Goal: Transaction & Acquisition: Purchase product/service

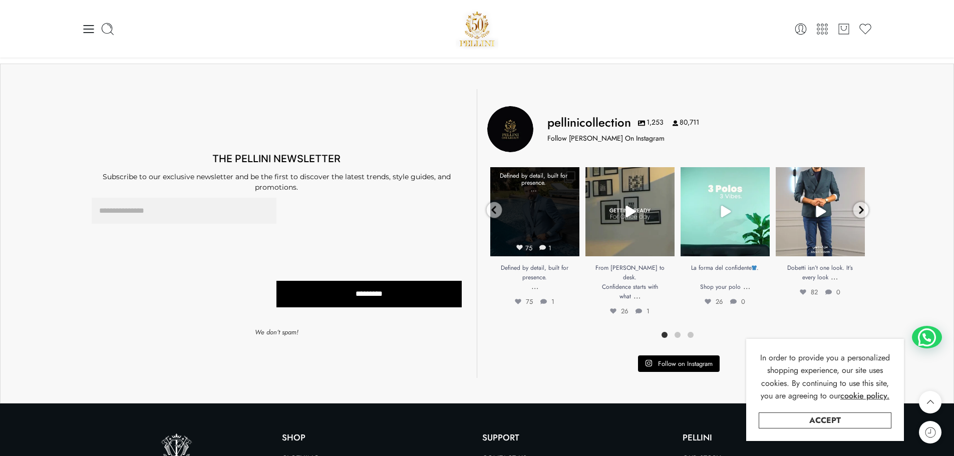
scroll to position [4088, 0]
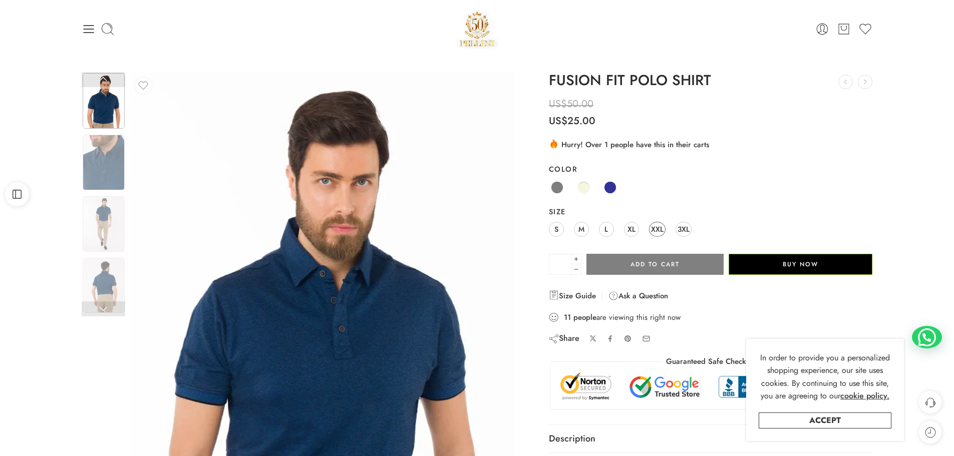
click at [658, 230] on span "XXL" at bounding box center [657, 229] width 13 height 14
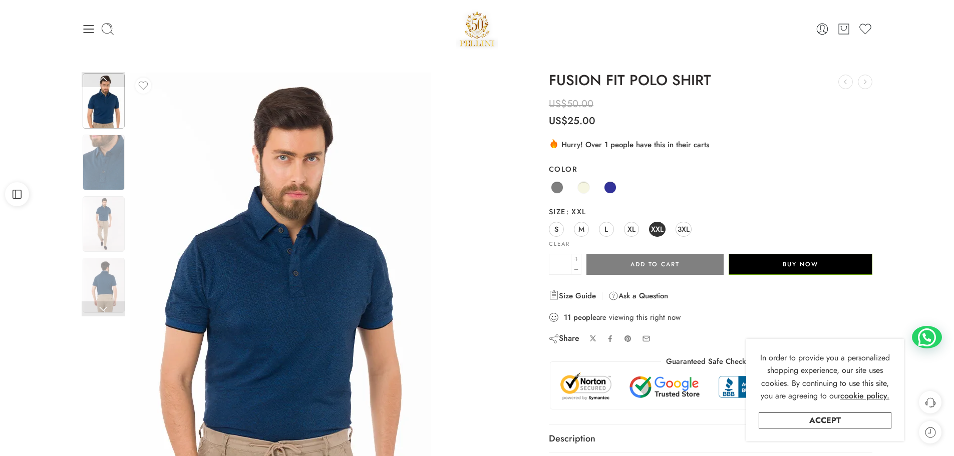
click at [354, 284] on img at bounding box center [280, 273] width 300 height 401
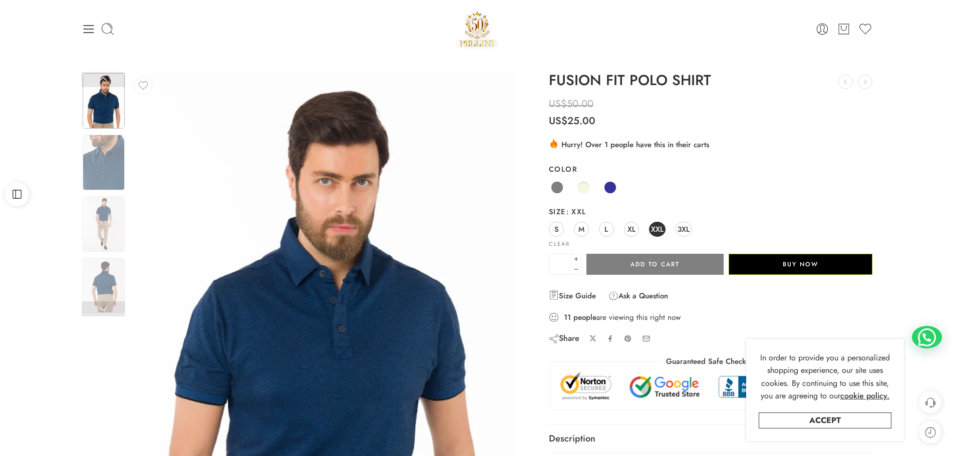
click at [471, 257] on div at bounding box center [321, 328] width 383 height 511
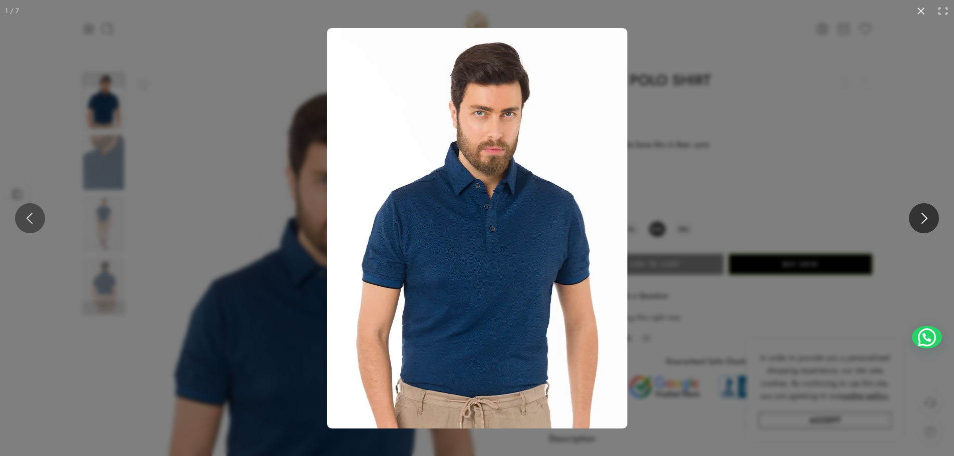
click at [921, 212] on button at bounding box center [924, 218] width 30 height 30
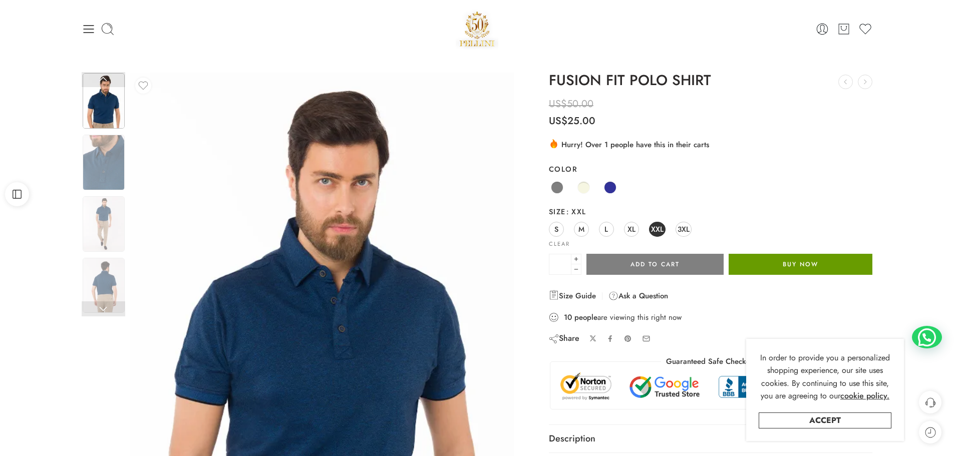
click at [821, 266] on button "Buy Now" at bounding box center [800, 264] width 144 height 21
click at [653, 227] on span "XXL" at bounding box center [657, 229] width 13 height 14
click at [613, 189] on span at bounding box center [610, 187] width 13 height 13
click at [795, 267] on button "Buy Now" at bounding box center [800, 264] width 144 height 21
click at [656, 229] on span "XXL" at bounding box center [657, 229] width 13 height 14
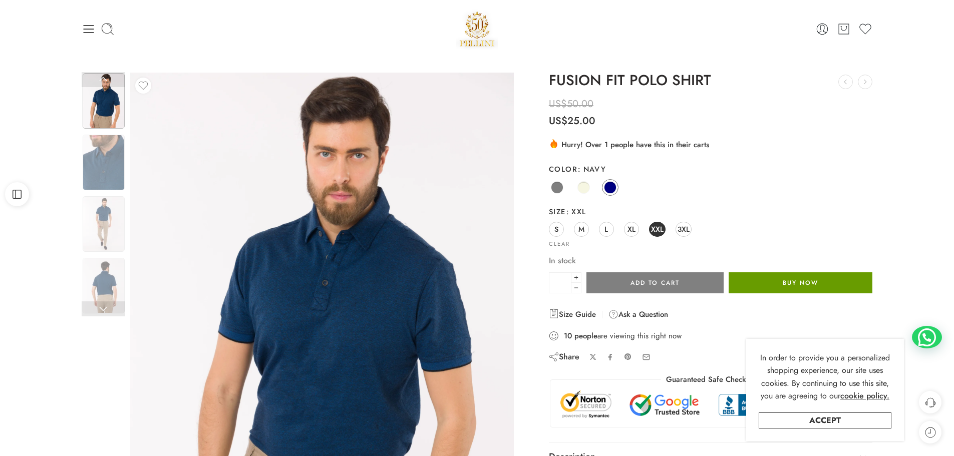
click at [791, 284] on button "Buy Now" at bounding box center [800, 282] width 144 height 21
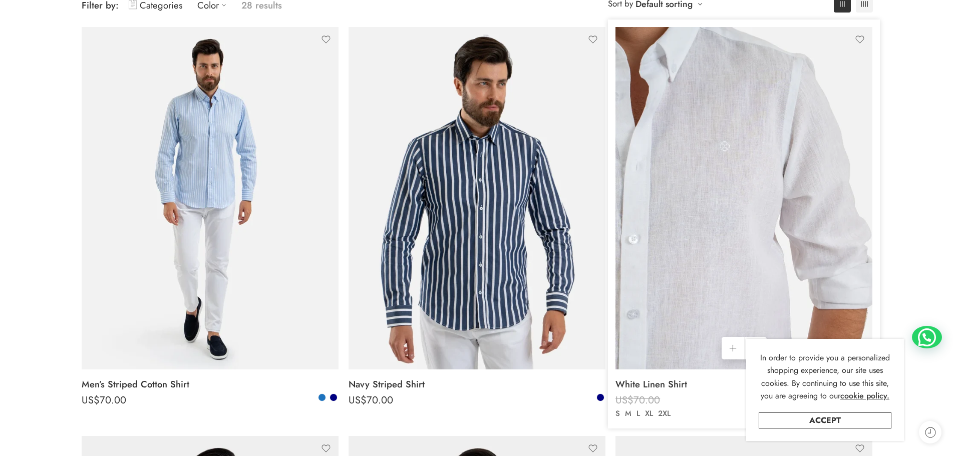
click at [730, 184] on img at bounding box center [743, 198] width 257 height 342
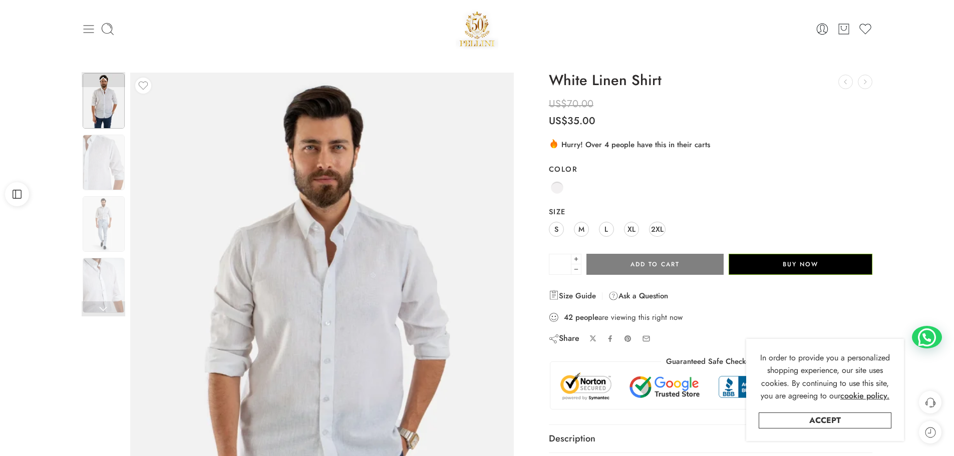
click at [91, 29] on icon at bounding box center [88, 29] width 11 height 8
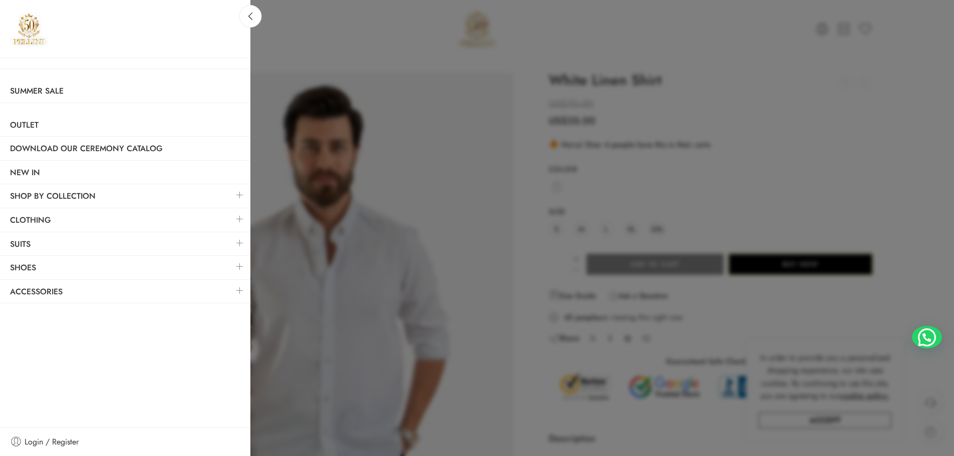
click at [242, 268] on link at bounding box center [239, 267] width 21 height 22
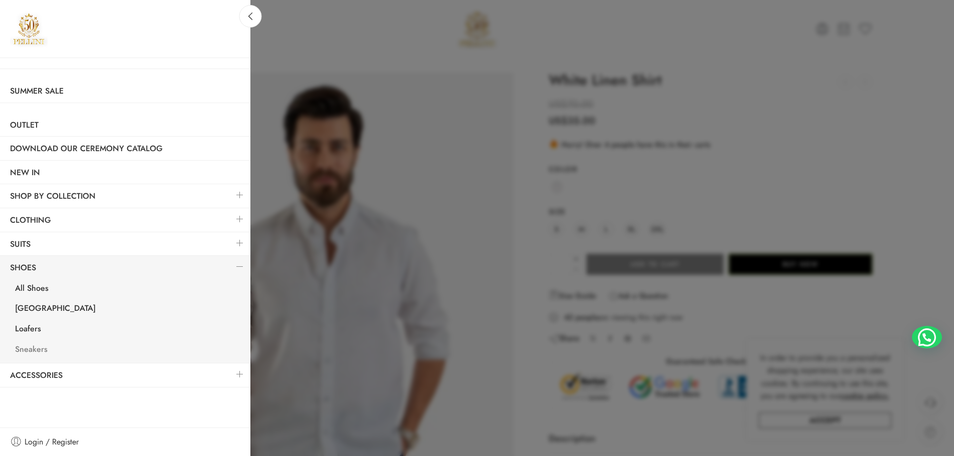
click at [34, 350] on link "Sneakers" at bounding box center [127, 350] width 245 height 21
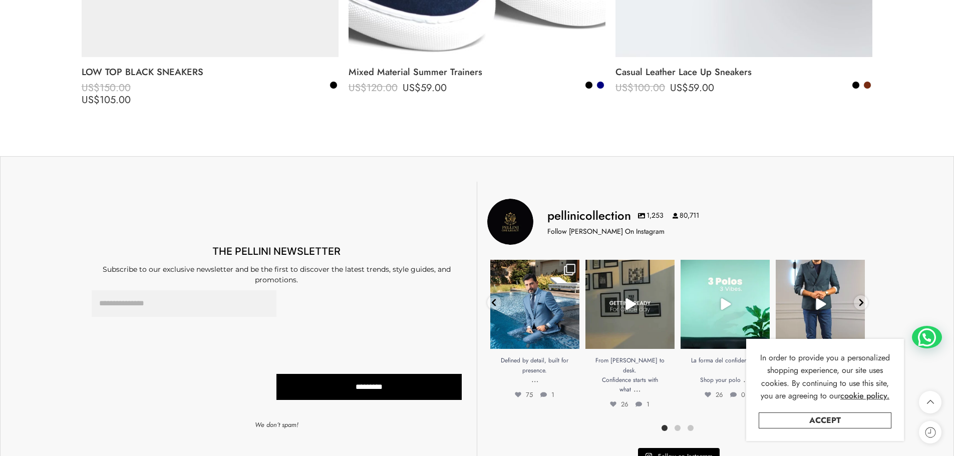
scroll to position [1702, 0]
